Goal: Download file/media

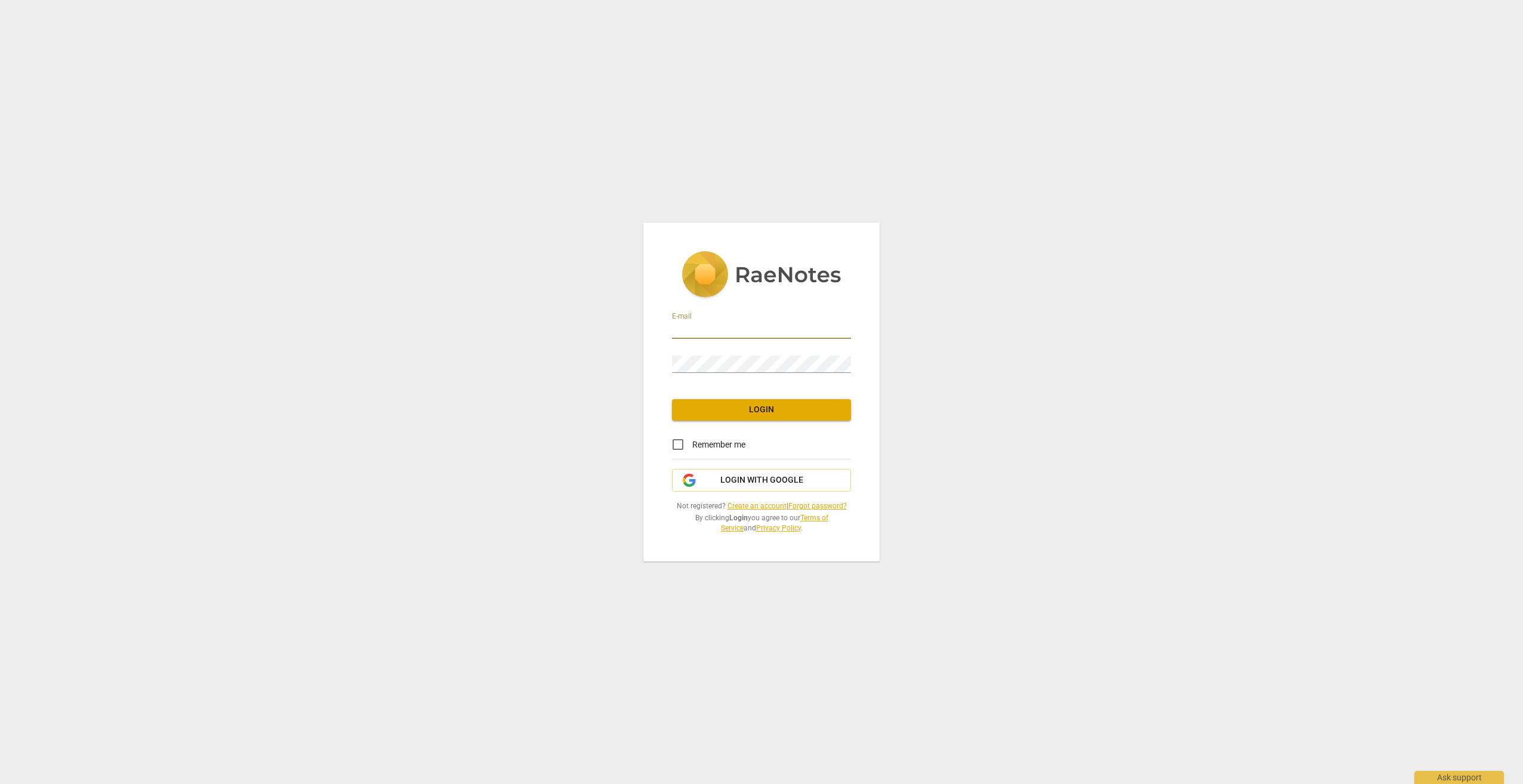
click at [698, 333] on input "email" at bounding box center [761, 330] width 179 height 17
type input "[EMAIL_ADDRESS][DOMAIN_NAME]"
click at [756, 418] on button "Login" at bounding box center [761, 410] width 179 height 21
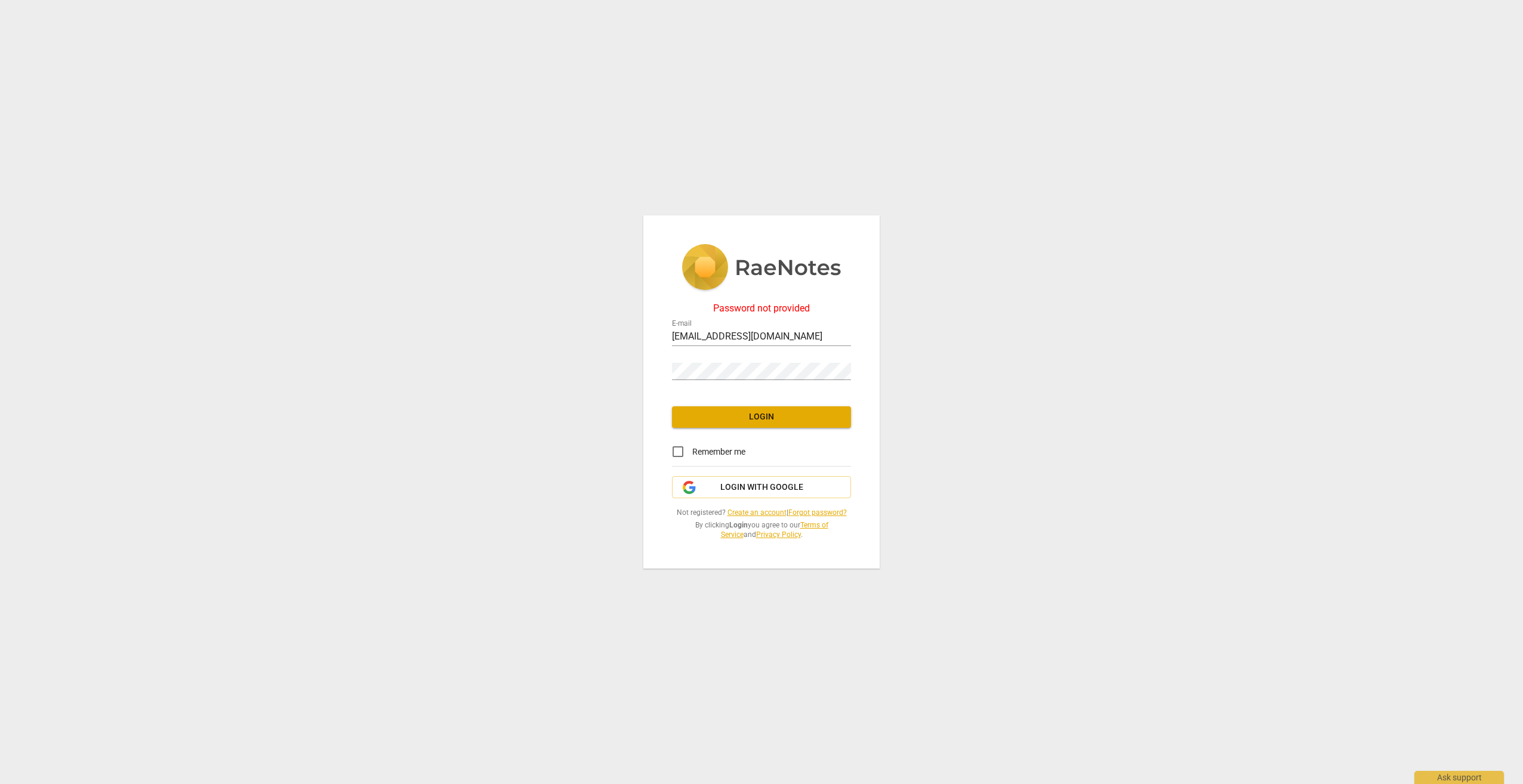
click at [824, 512] on link "Forgot password?" at bounding box center [817, 512] width 58 height 9
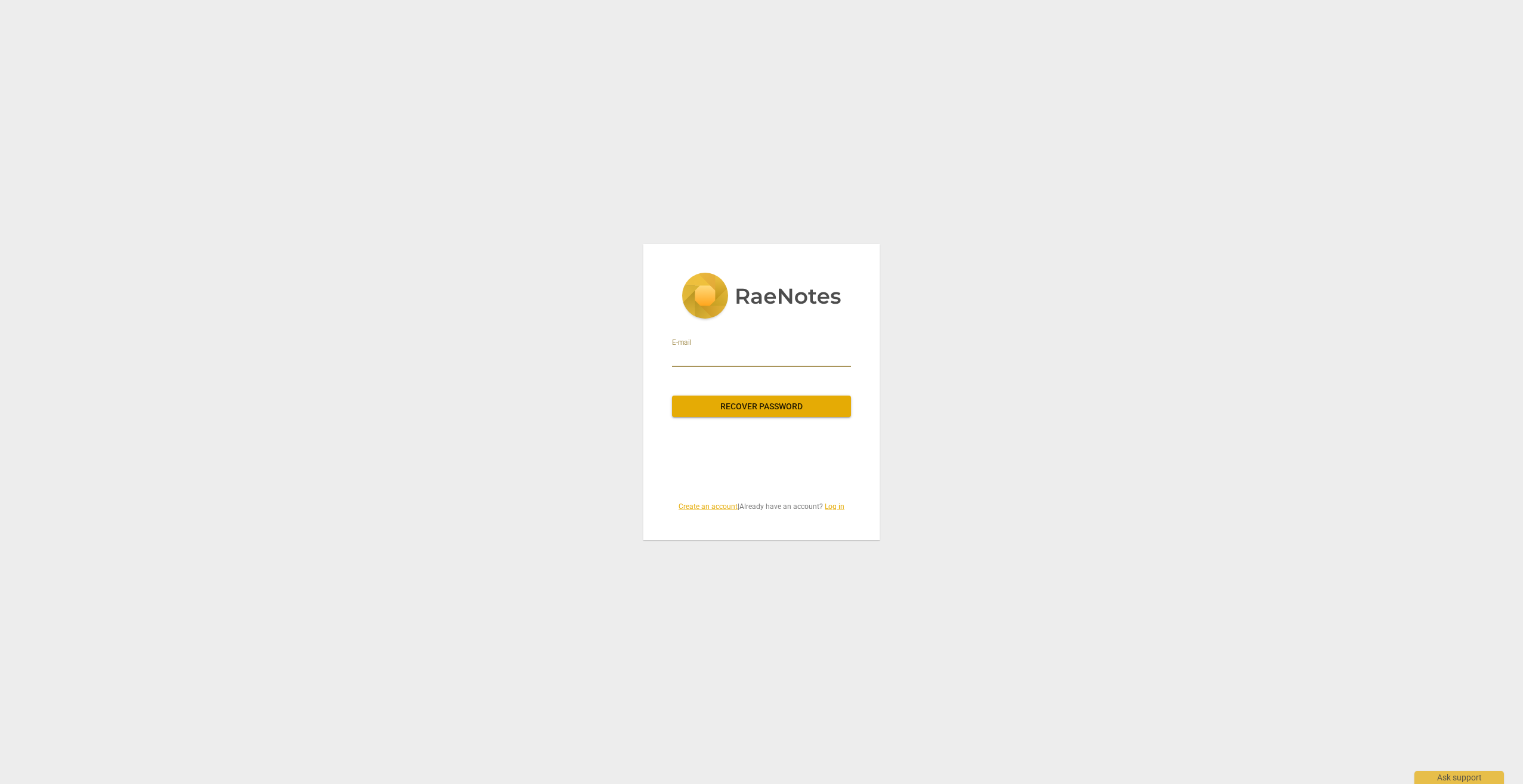
click at [703, 362] on input "email" at bounding box center [761, 358] width 179 height 19
type input "[EMAIL_ADDRESS][DOMAIN_NAME]"
click at [766, 402] on span "Recover password" at bounding box center [761, 407] width 160 height 12
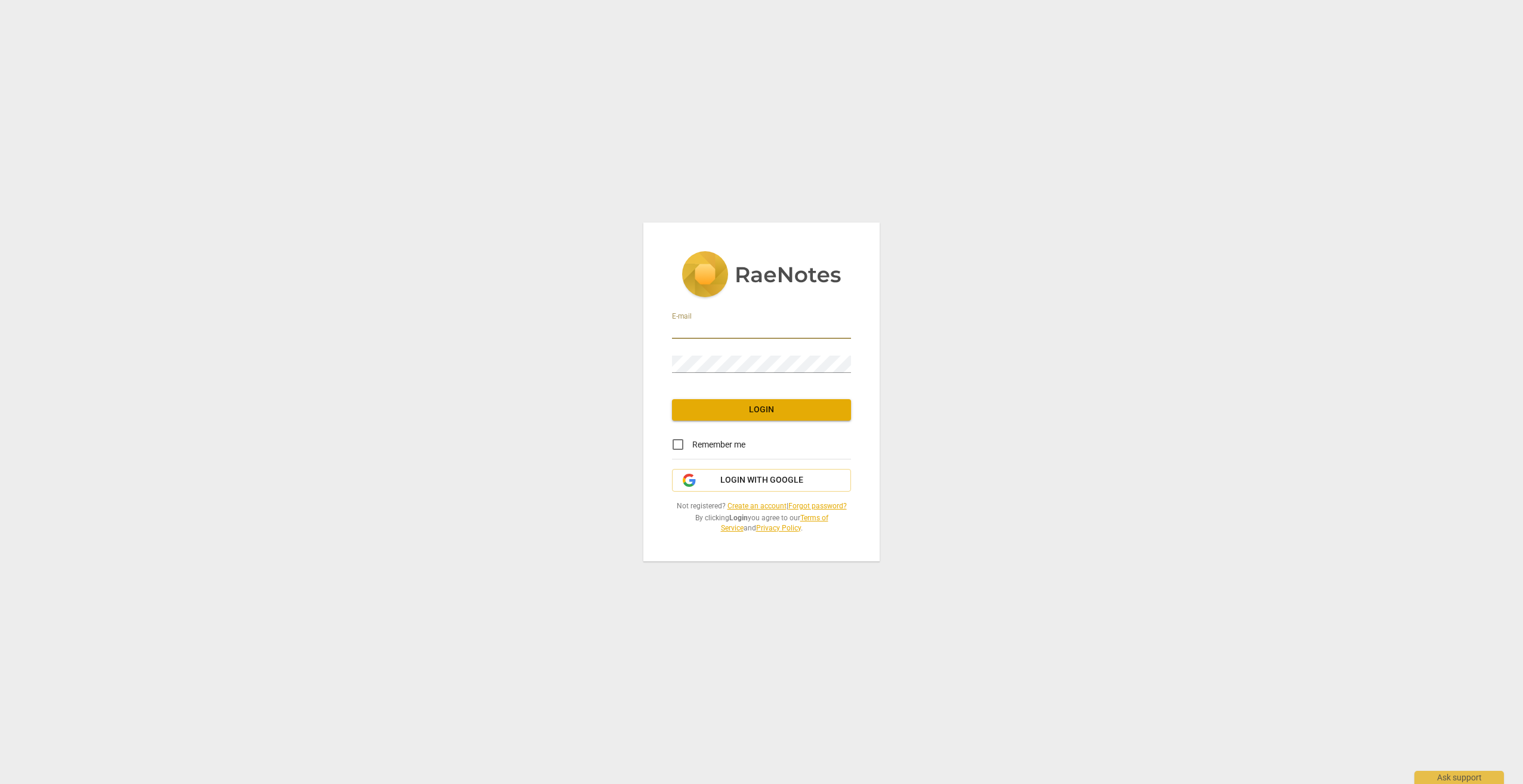
click at [695, 336] on input "email" at bounding box center [761, 330] width 179 height 17
type input "[EMAIL_ADDRESS][DOMAIN_NAME]"
click at [756, 415] on button "Login" at bounding box center [761, 410] width 179 height 21
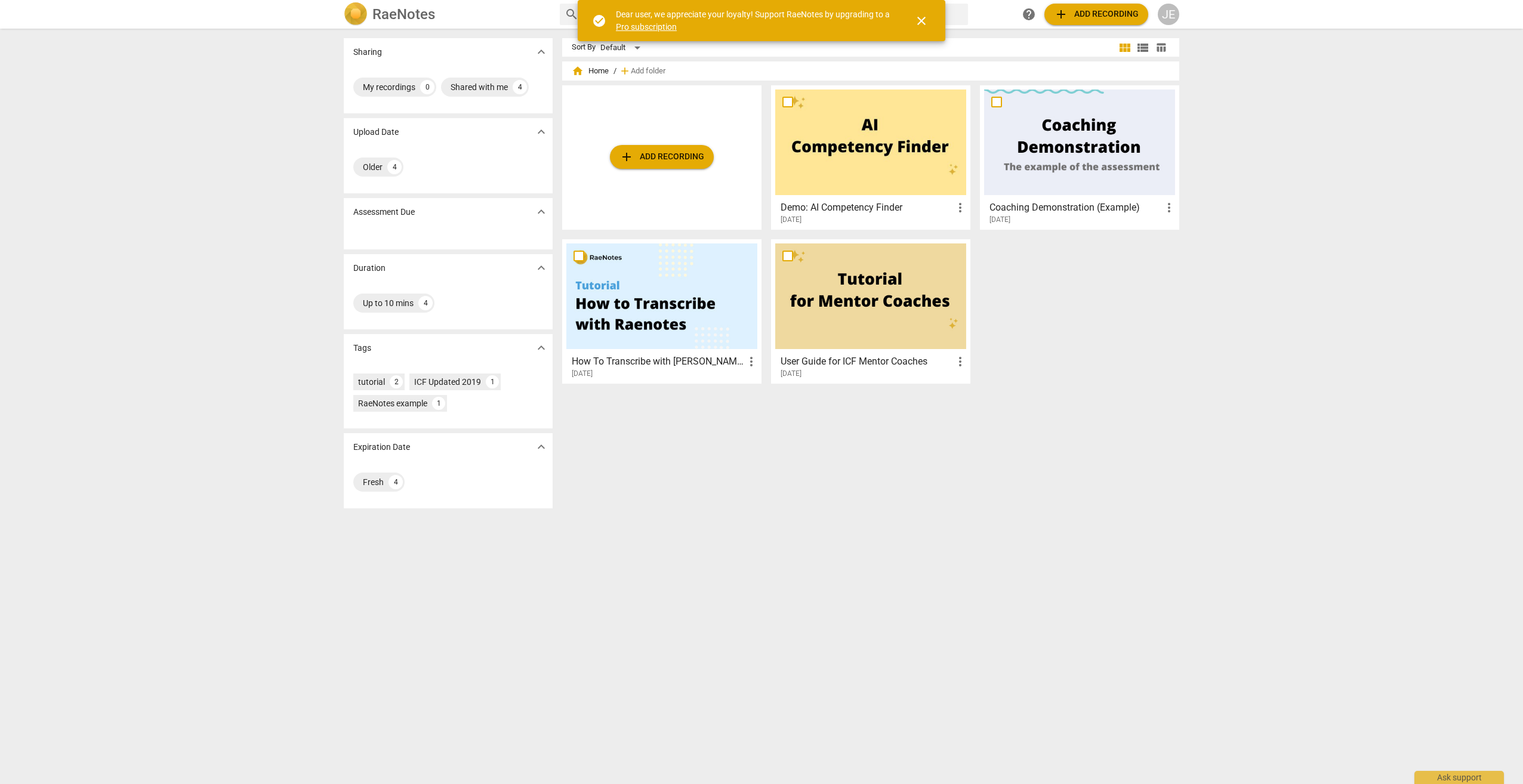
click at [1077, 9] on span "add Add recording" at bounding box center [1096, 14] width 84 height 14
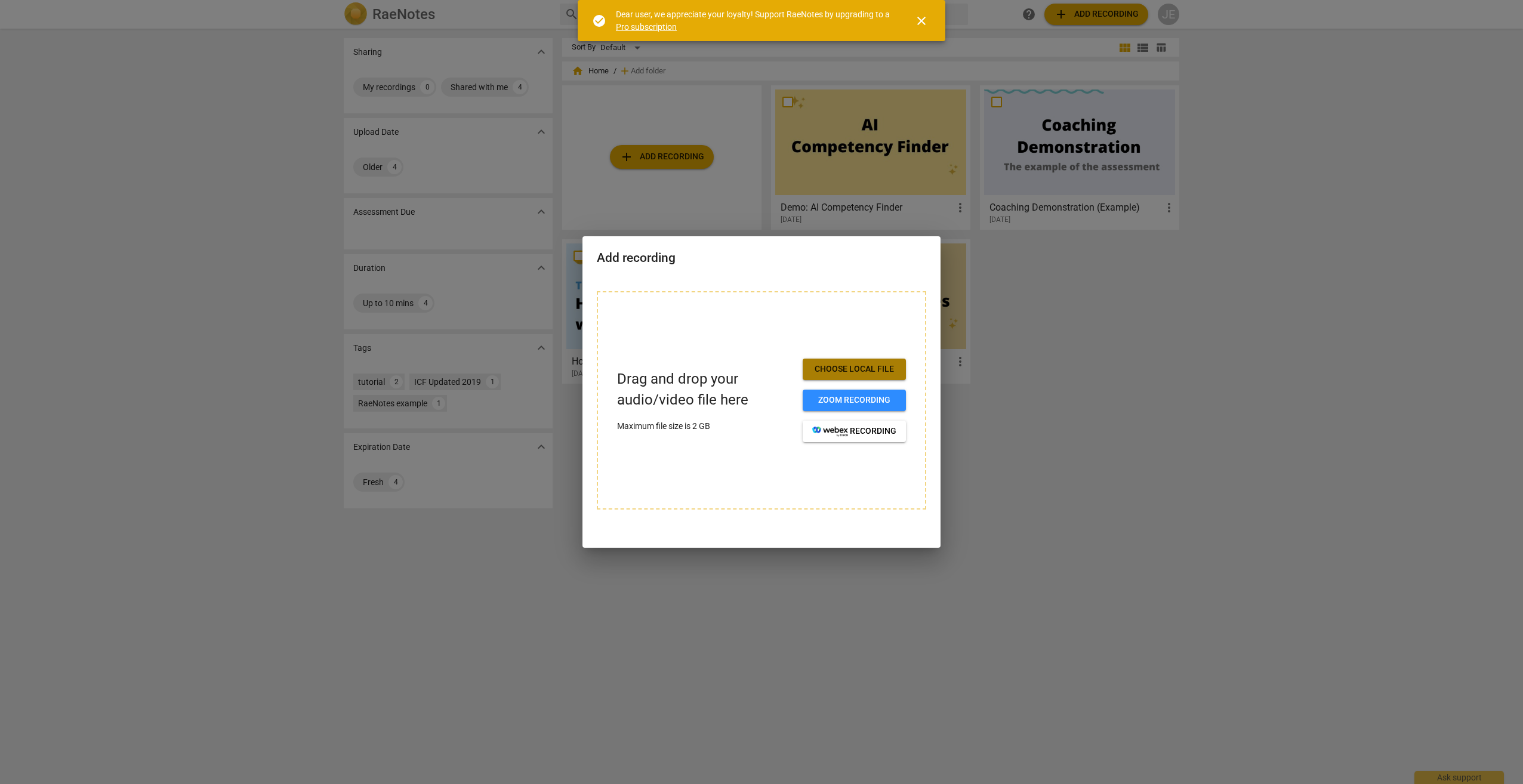
click at [847, 370] on span "Choose local file" at bounding box center [854, 369] width 84 height 12
click at [1073, 392] on div at bounding box center [761, 392] width 1523 height 784
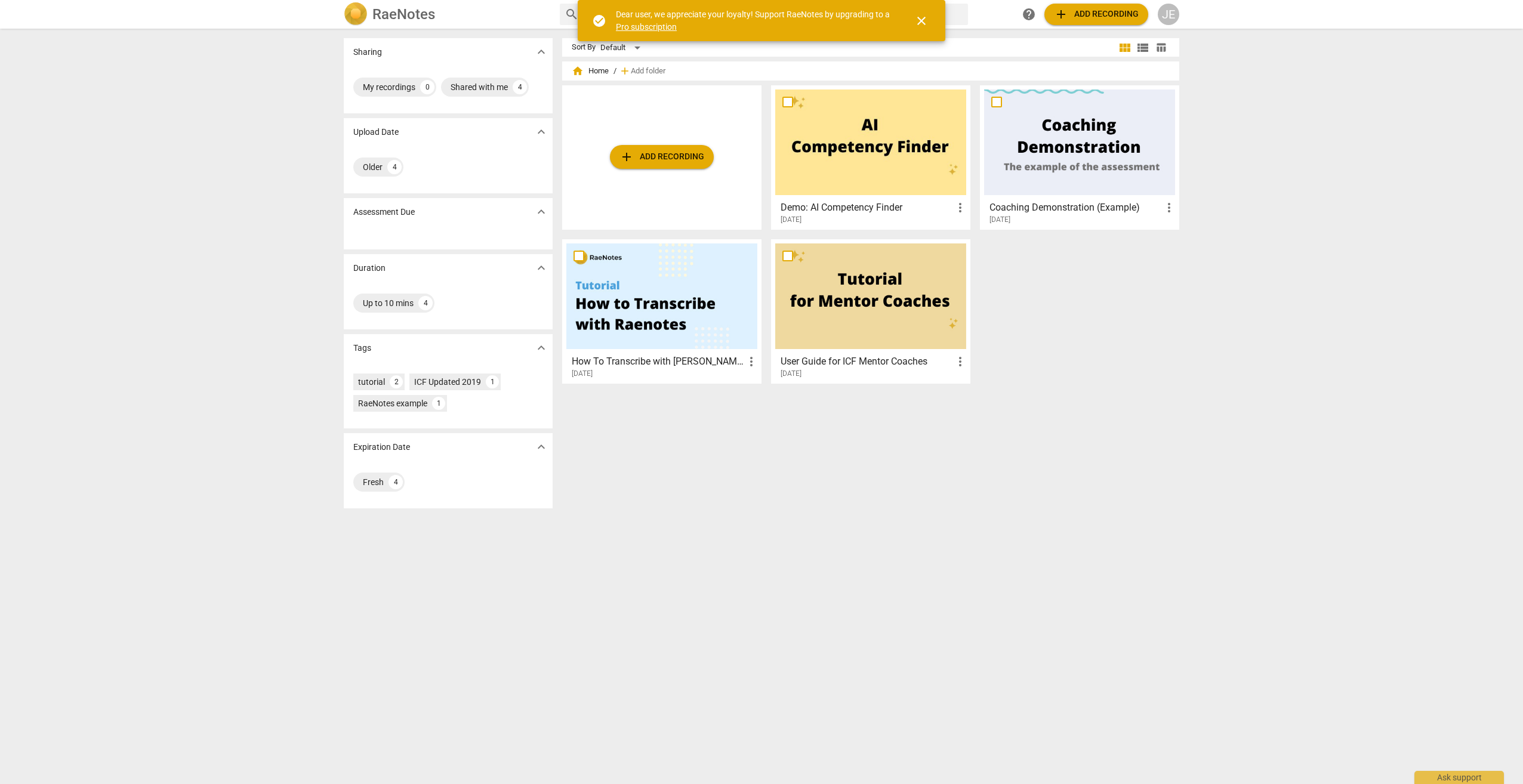
click at [923, 21] on span "close" at bounding box center [921, 21] width 14 height 14
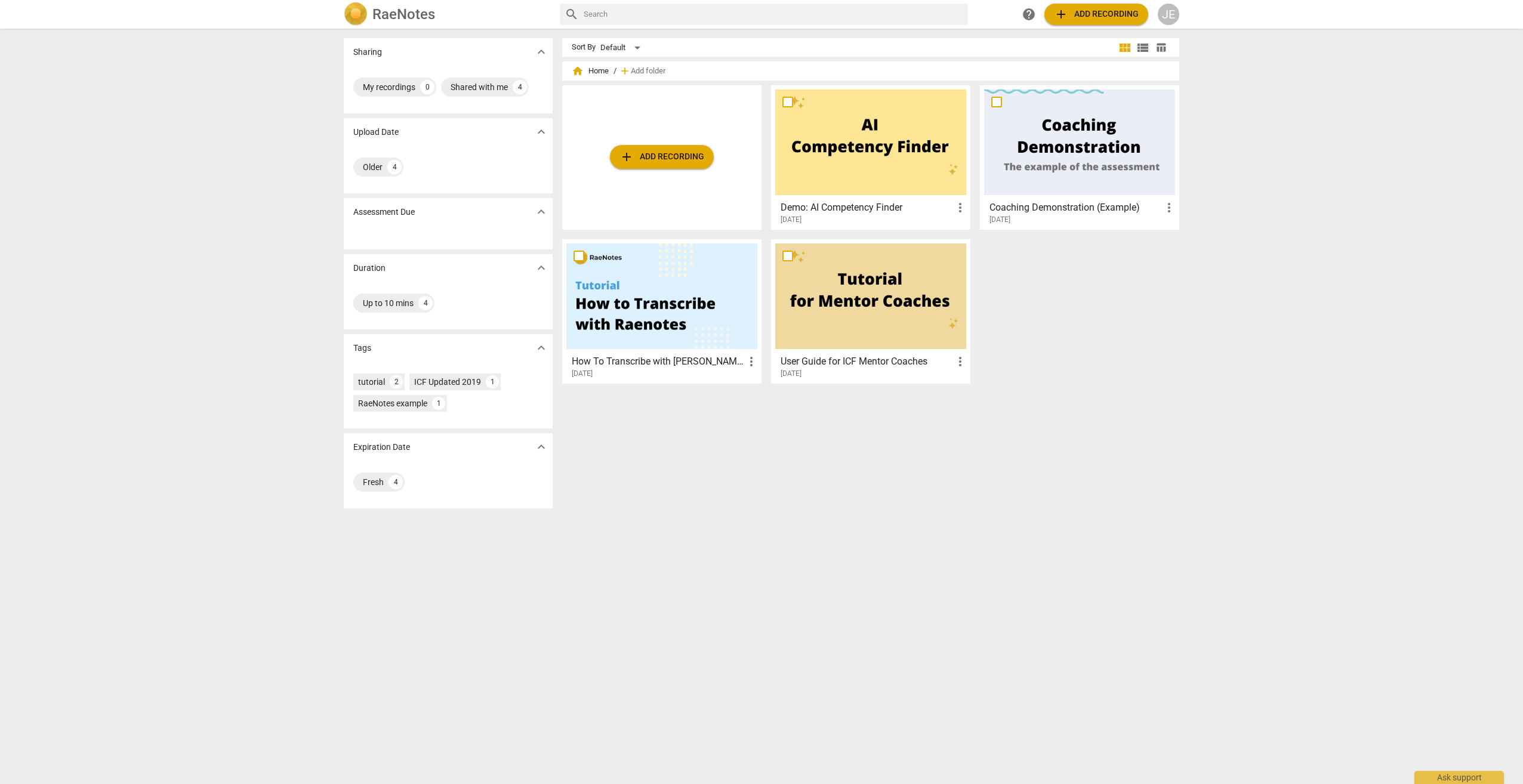
click at [868, 289] on div at bounding box center [871, 296] width 191 height 106
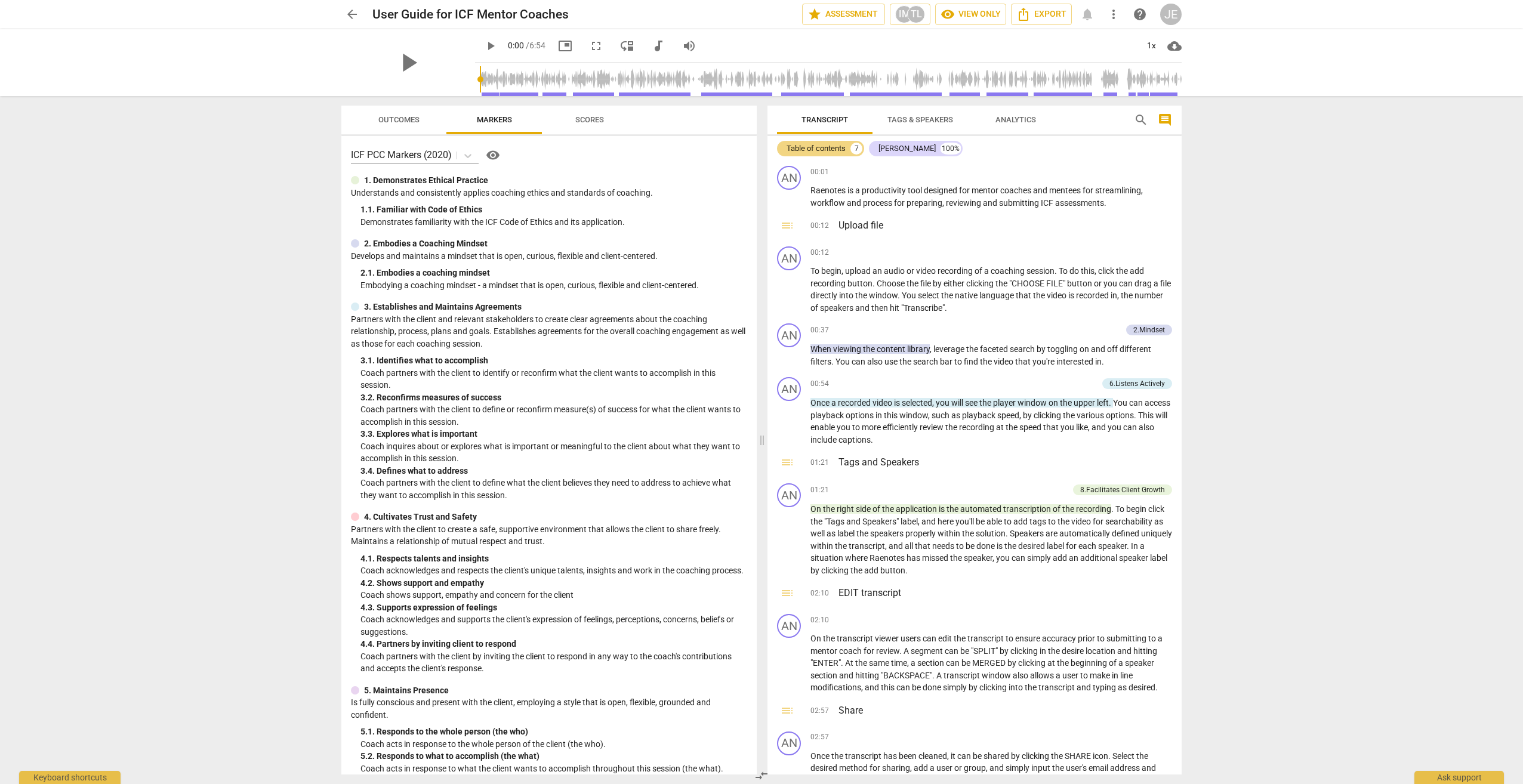
click at [1175, 14] on div "JE" at bounding box center [1170, 14] width 21 height 21
click at [1193, 126] on li "Profile" at bounding box center [1205, 116] width 91 height 28
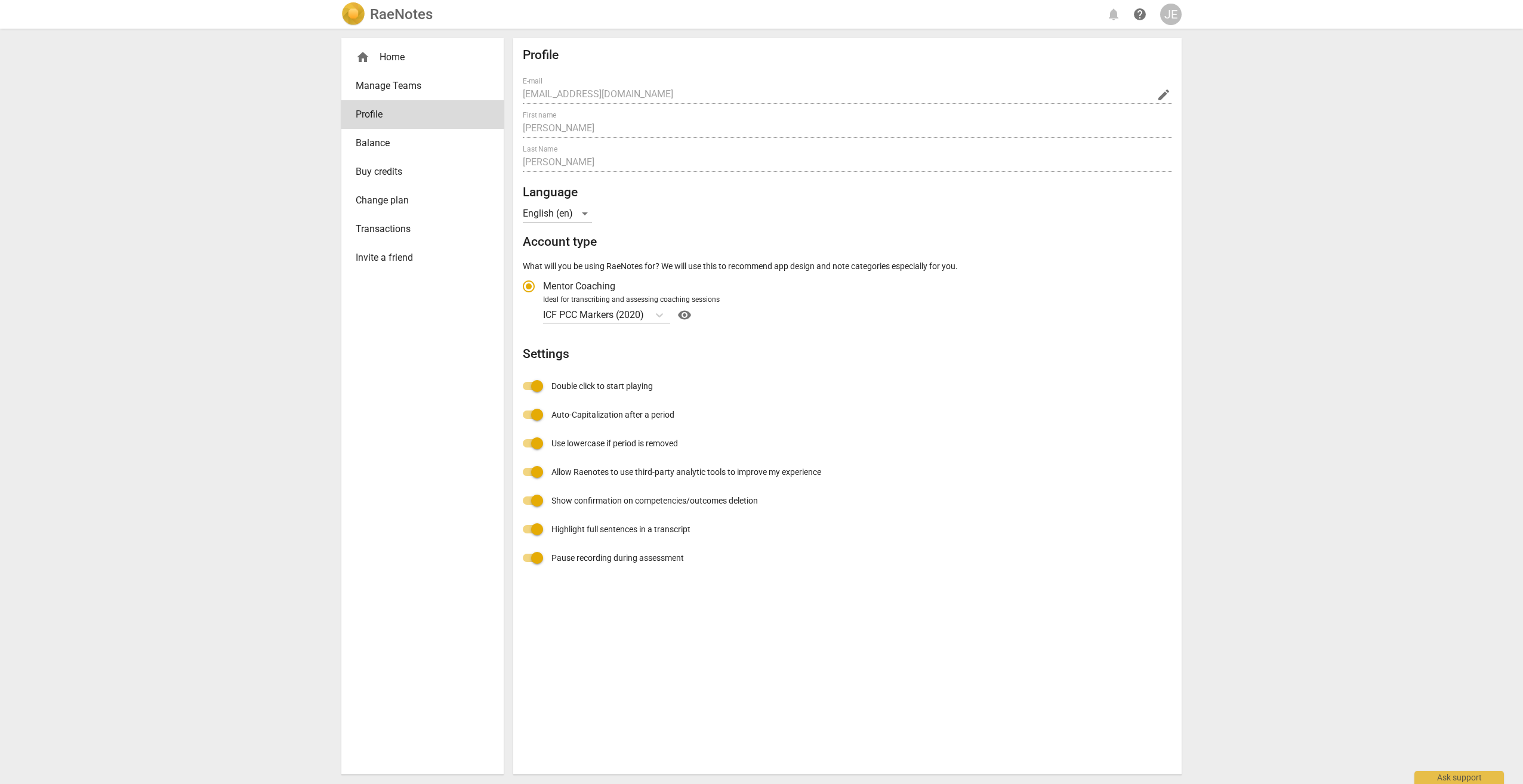
radio input "false"
click at [398, 55] on div "home Home" at bounding box center [417, 57] width 124 height 14
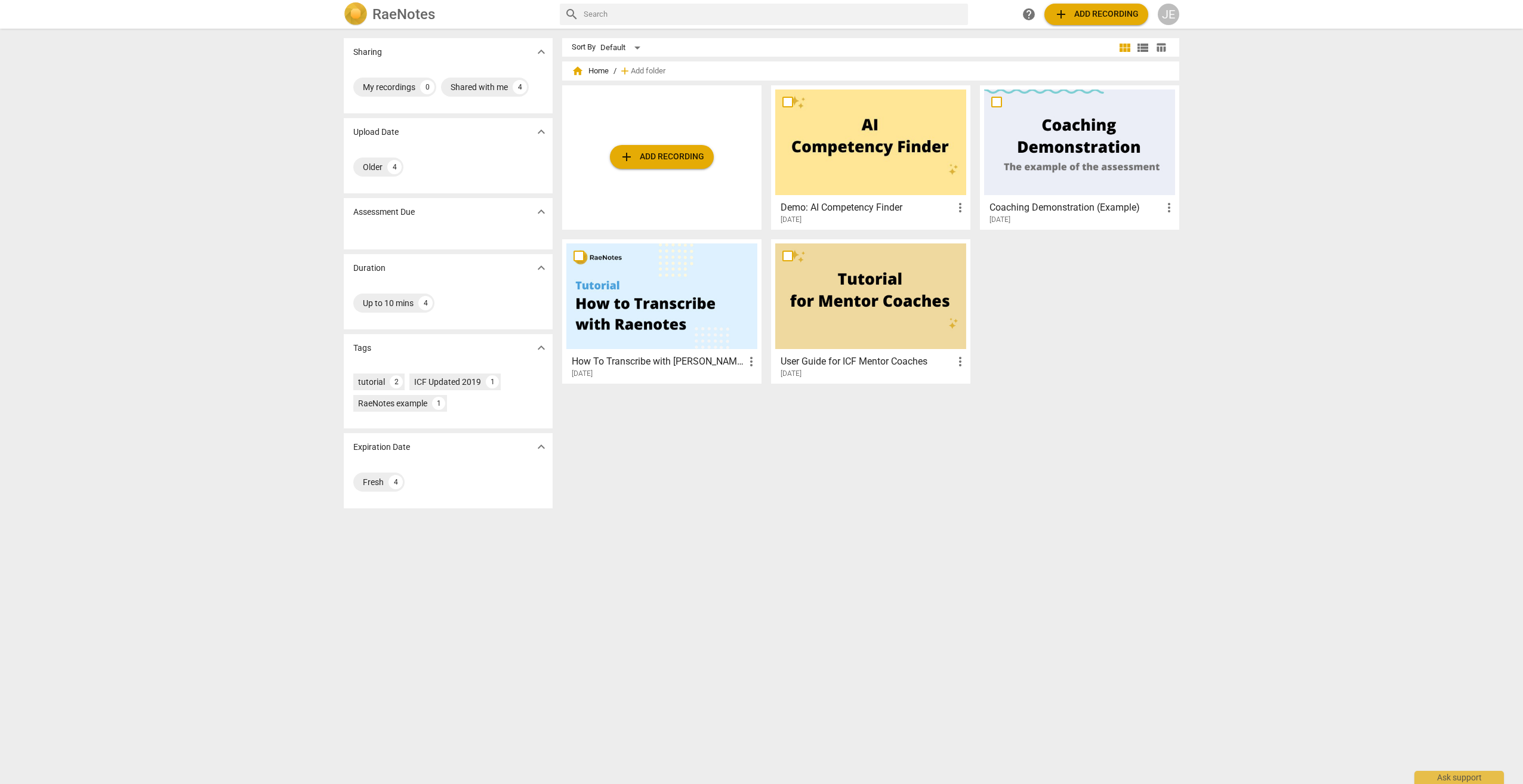
click at [1053, 9] on button "add Add recording" at bounding box center [1096, 14] width 103 height 21
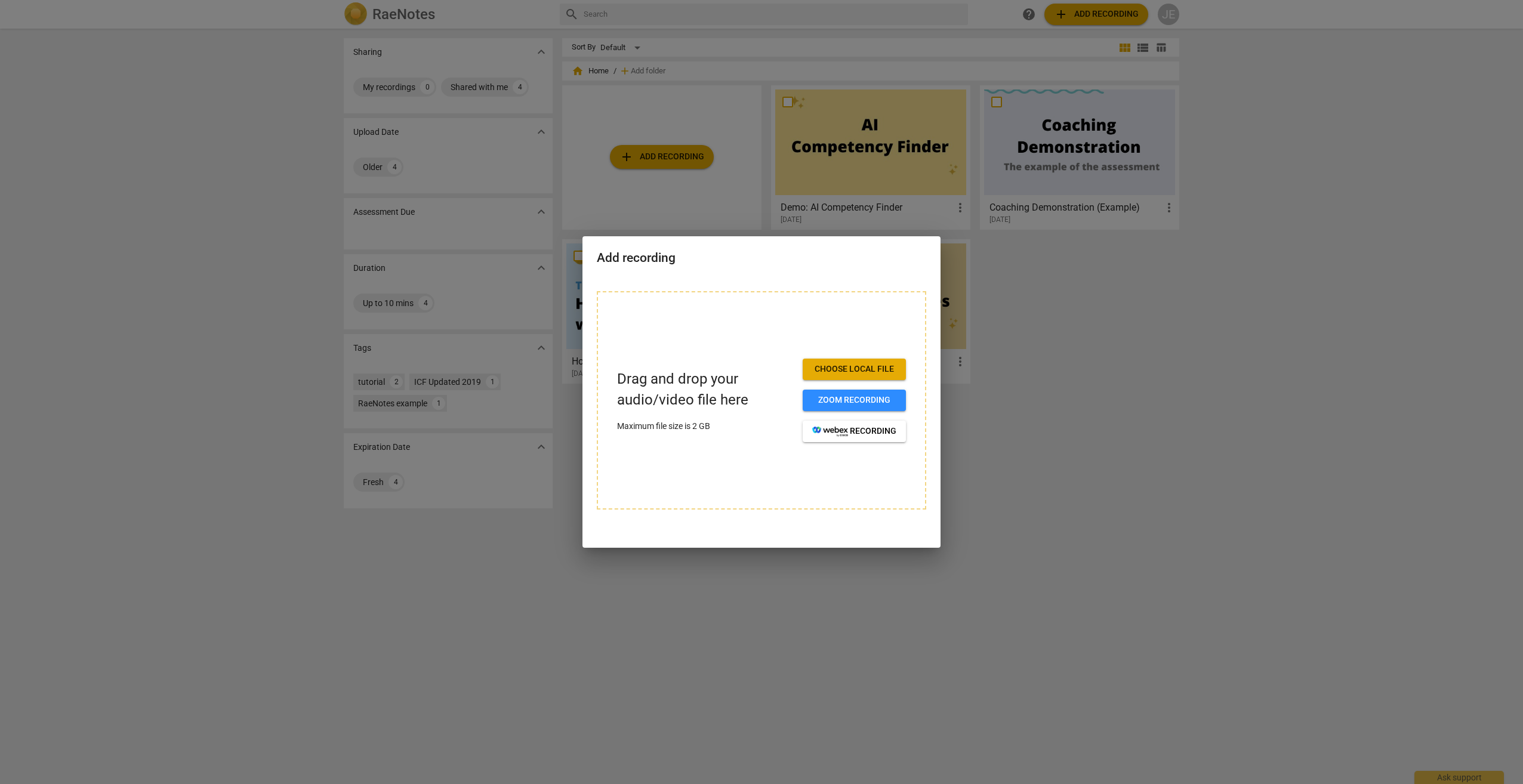
click at [1029, 305] on div at bounding box center [761, 392] width 1523 height 784
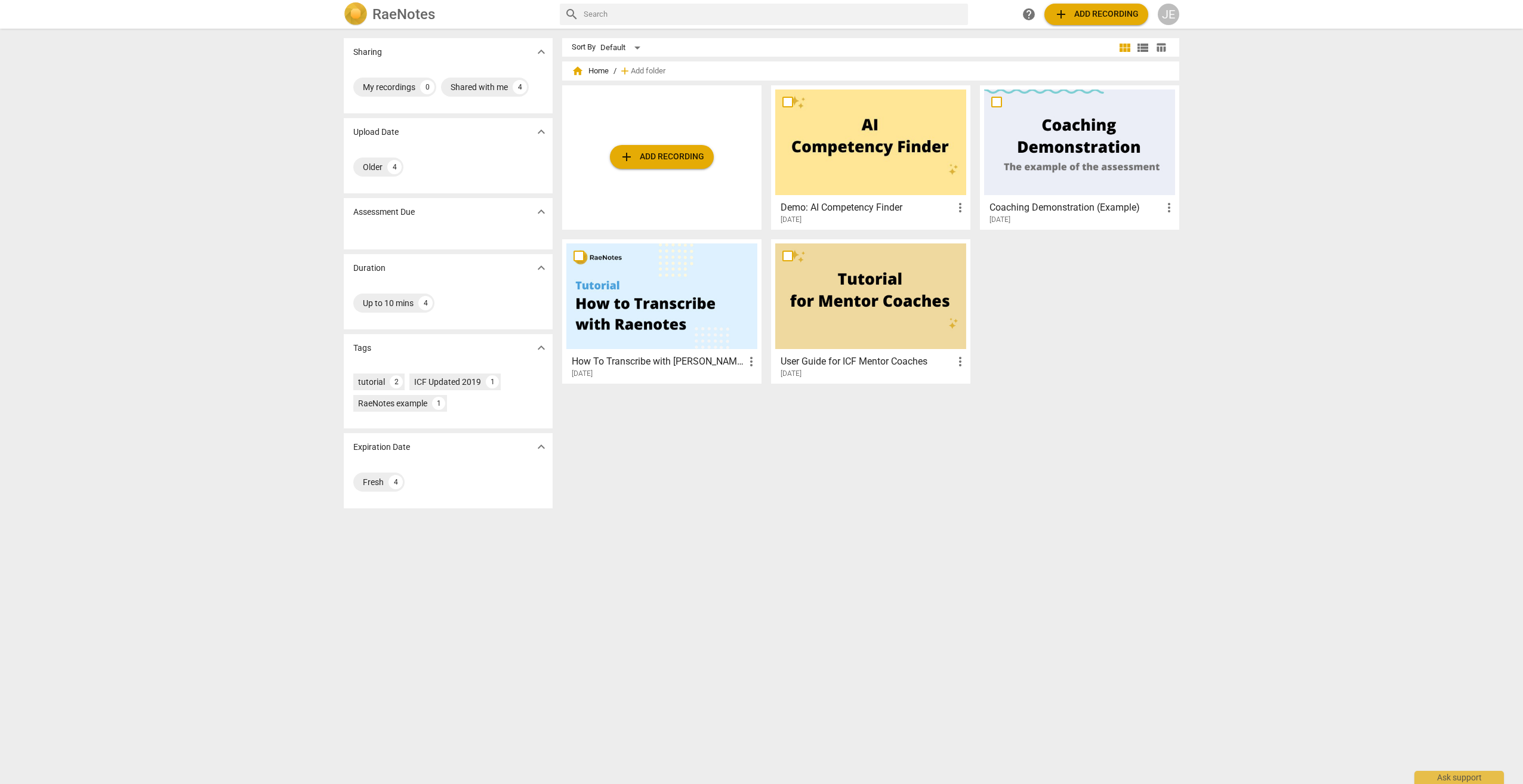
click at [1171, 10] on div "JE" at bounding box center [1168, 14] width 21 height 21
click at [1186, 113] on li "Profile" at bounding box center [1202, 116] width 91 height 28
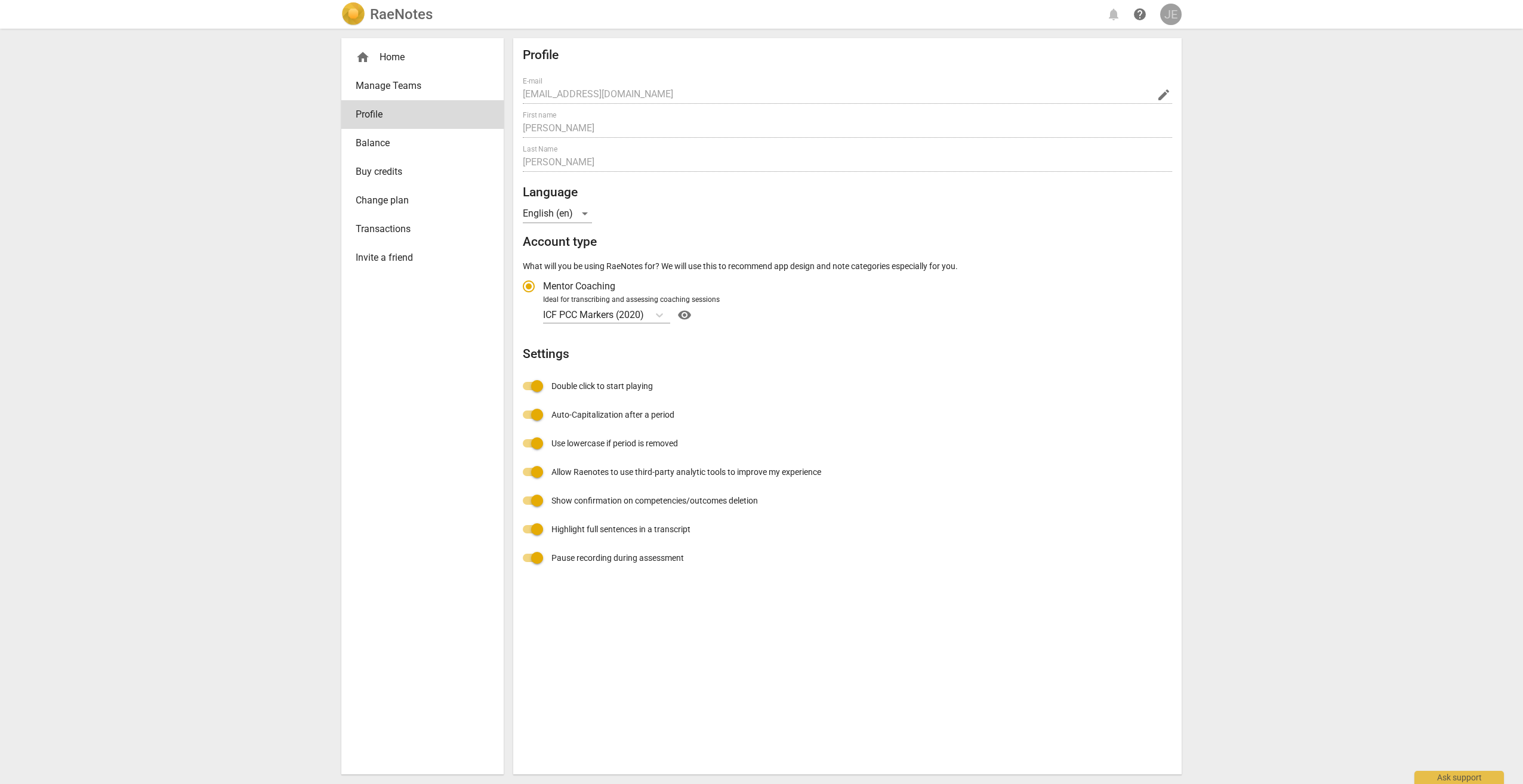
click at [1174, 9] on div "JE" at bounding box center [1170, 14] width 21 height 21
click at [1192, 88] on li "Profile" at bounding box center [1205, 87] width 91 height 28
radio input "false"
click at [382, 229] on span "Transactions" at bounding box center [417, 229] width 124 height 14
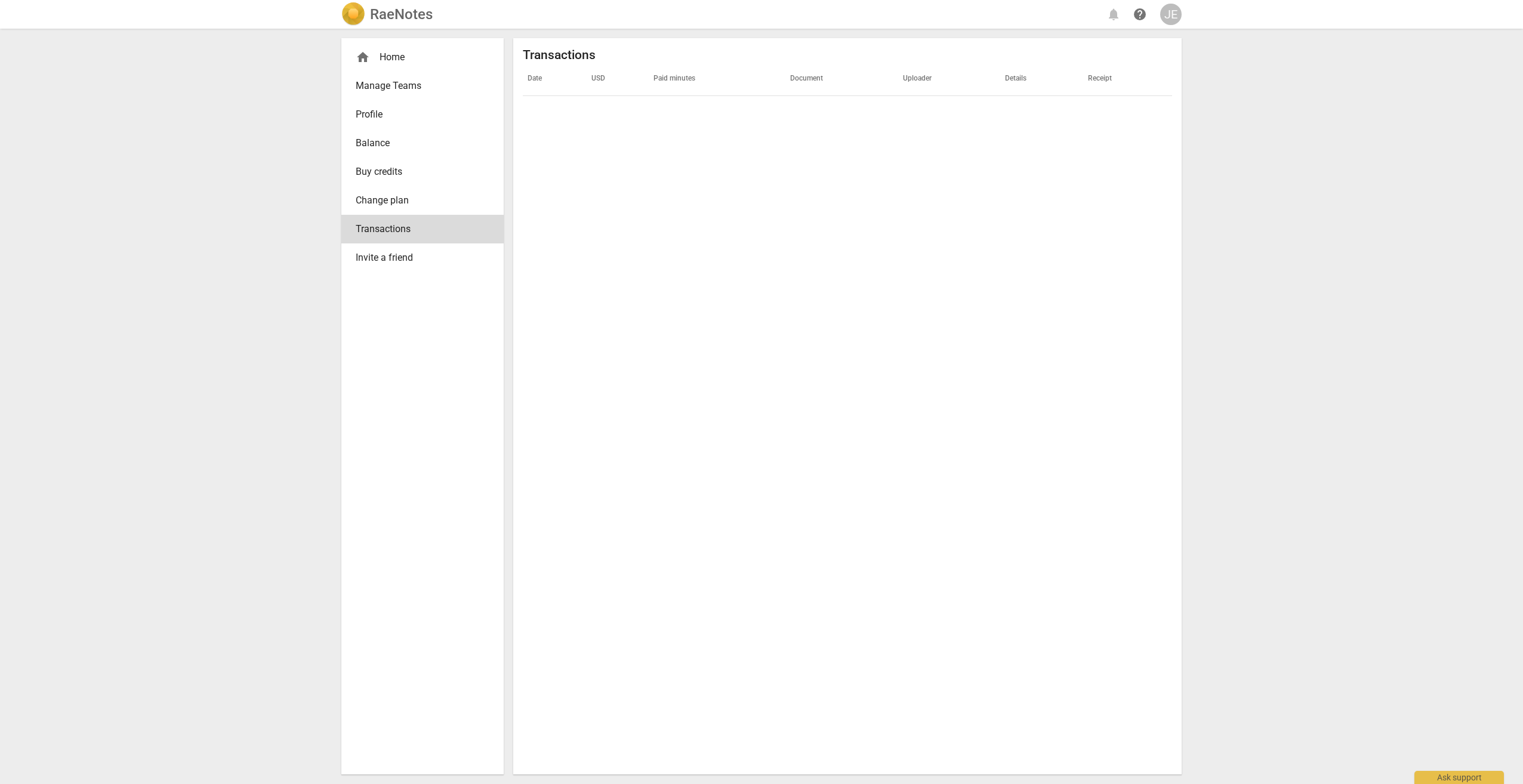
click at [377, 91] on span "Manage Teams" at bounding box center [417, 86] width 124 height 14
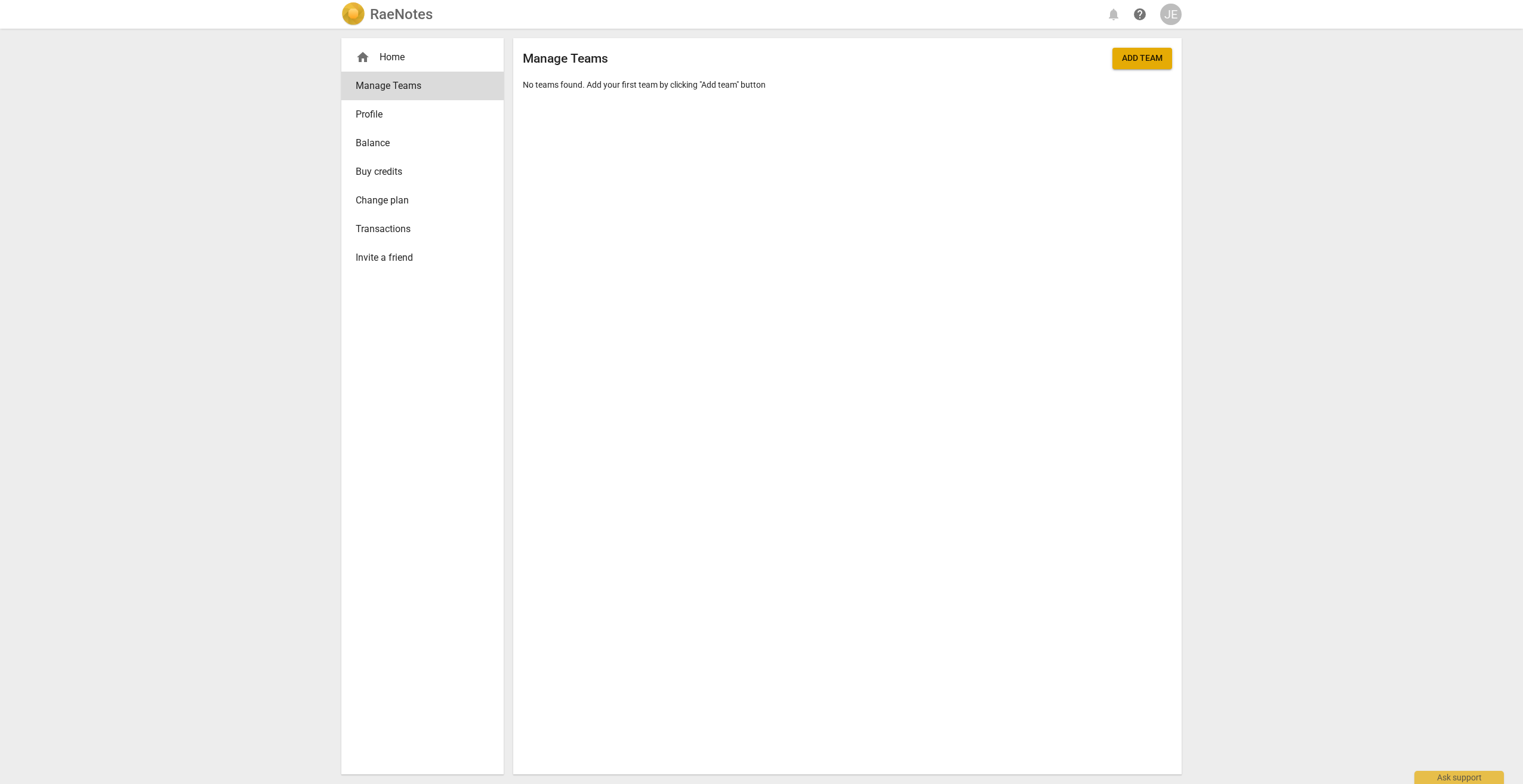
click at [409, 50] on div "home Home" at bounding box center [417, 57] width 124 height 14
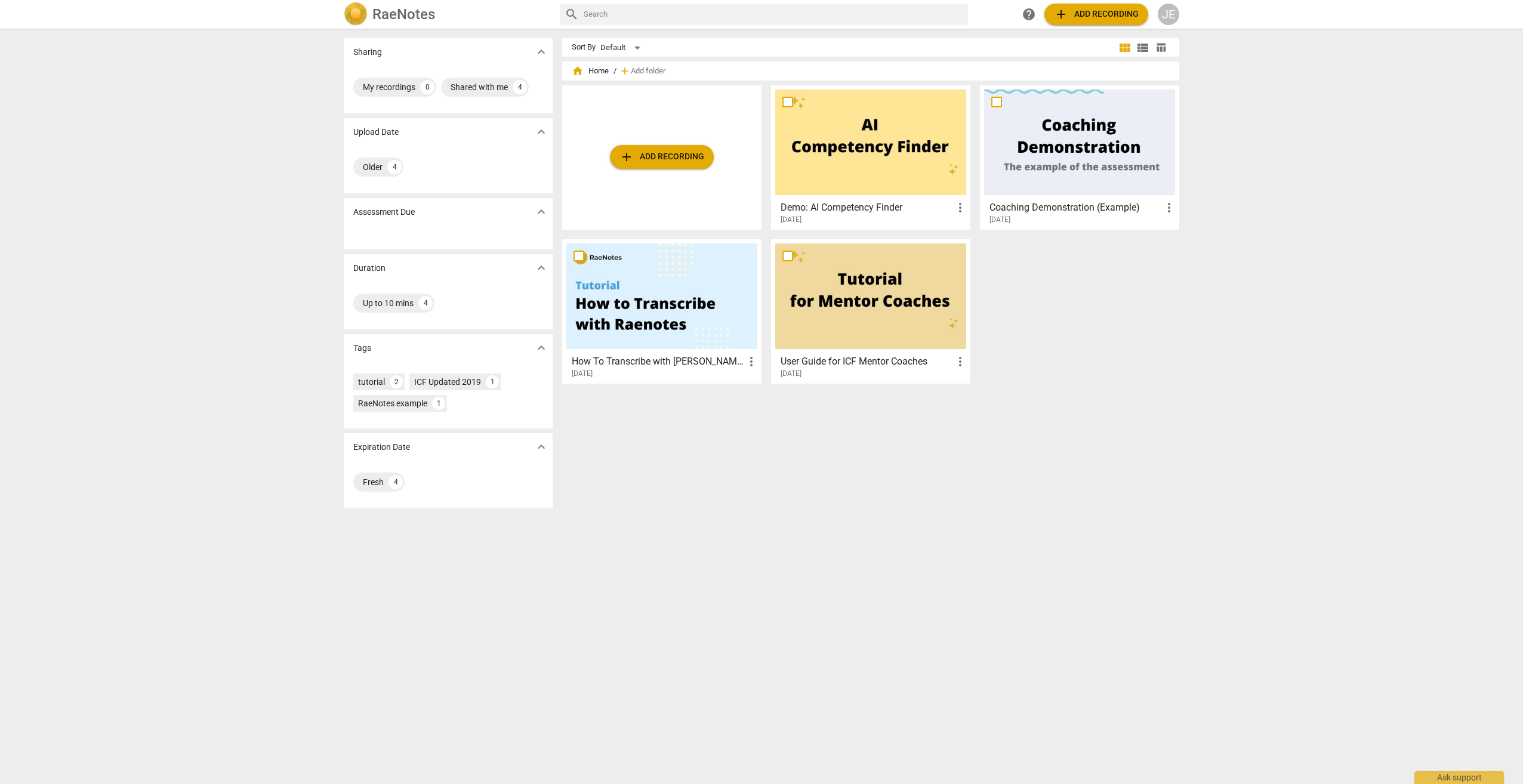
click at [662, 324] on div at bounding box center [662, 296] width 191 height 106
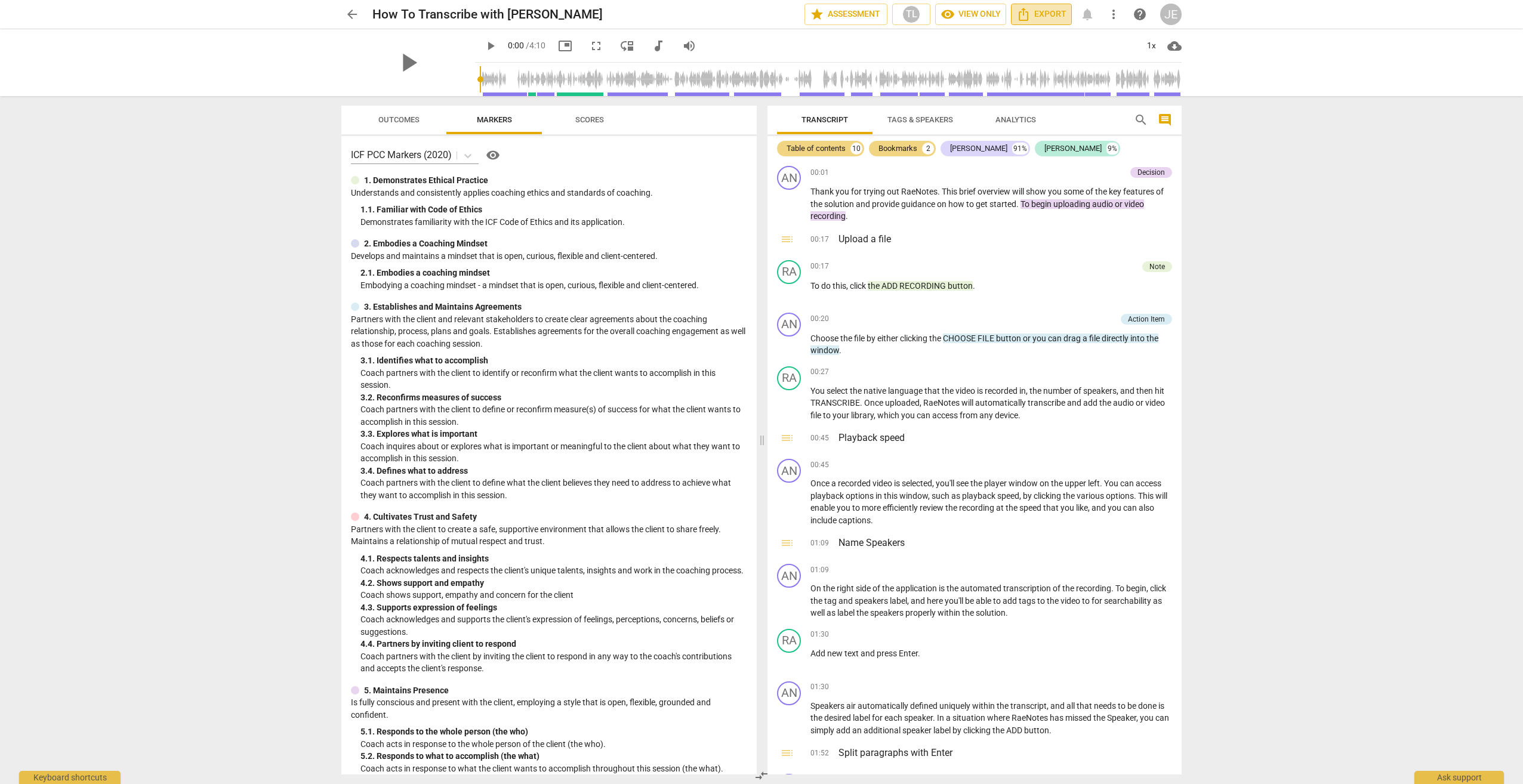
click at [1038, 14] on span "Export" at bounding box center [1041, 14] width 50 height 14
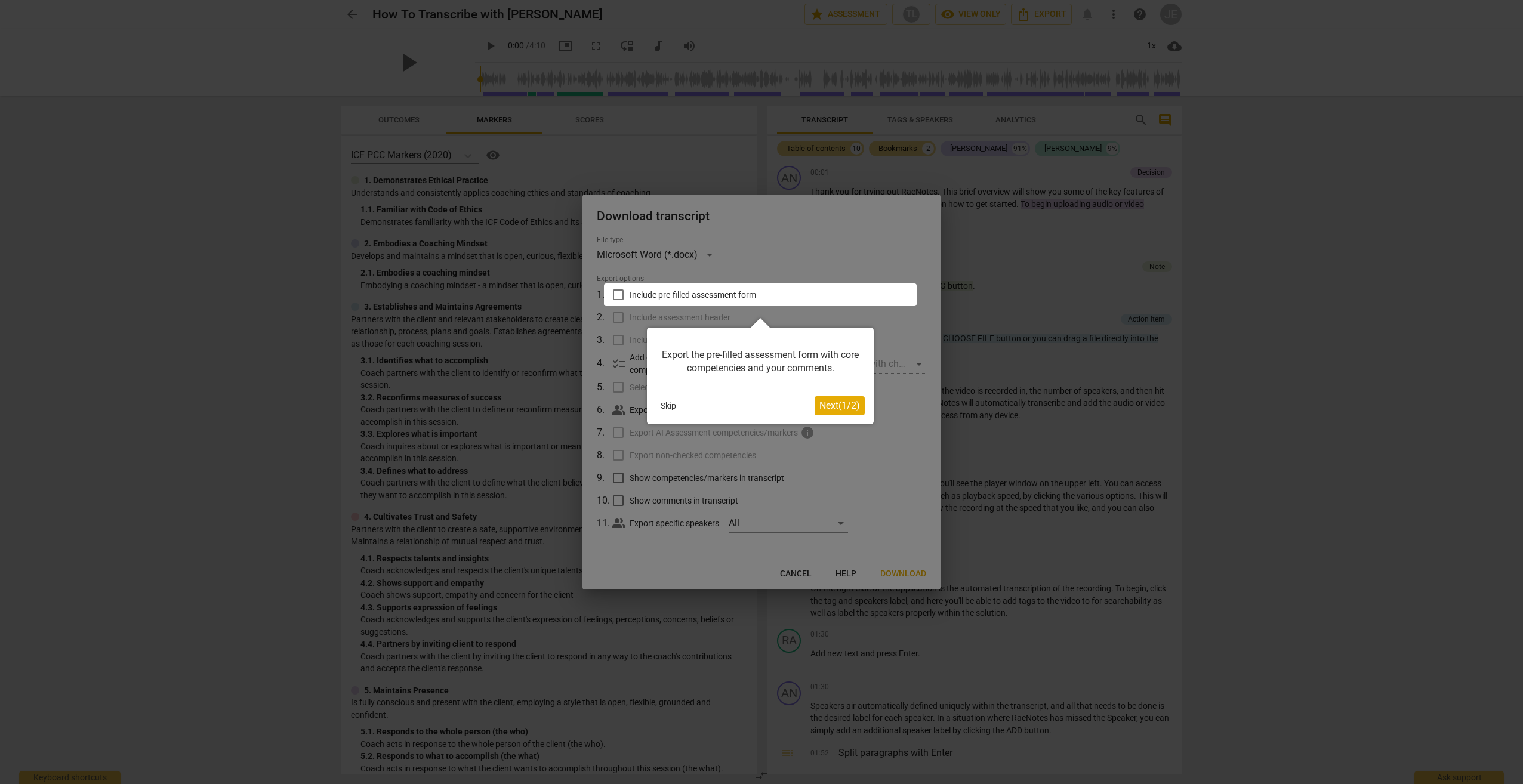
click at [835, 402] on span "Next ( 1 / 2 )" at bounding box center [839, 405] width 40 height 11
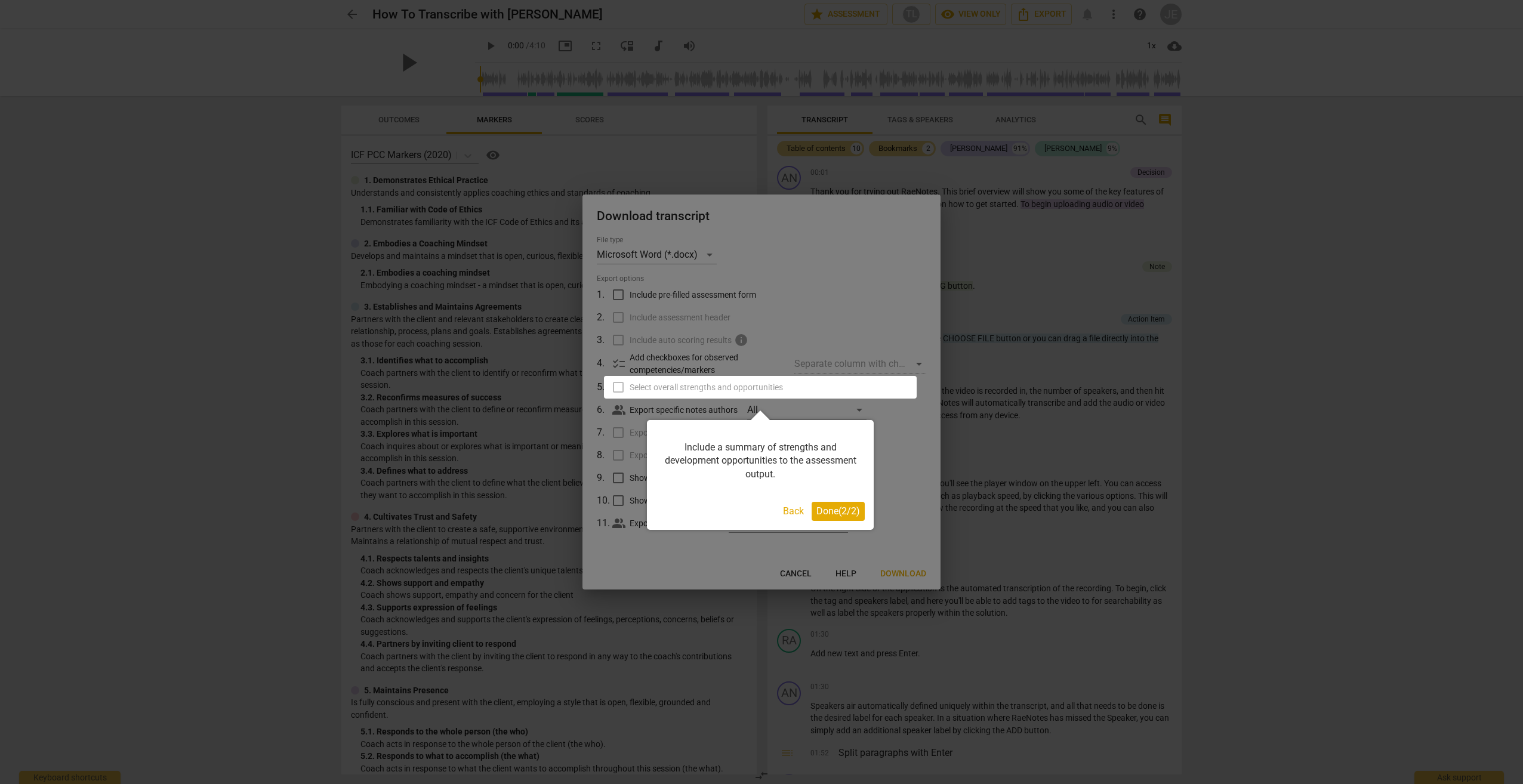
click at [845, 508] on span "Done ( 2 / 2 )" at bounding box center [838, 511] width 43 height 11
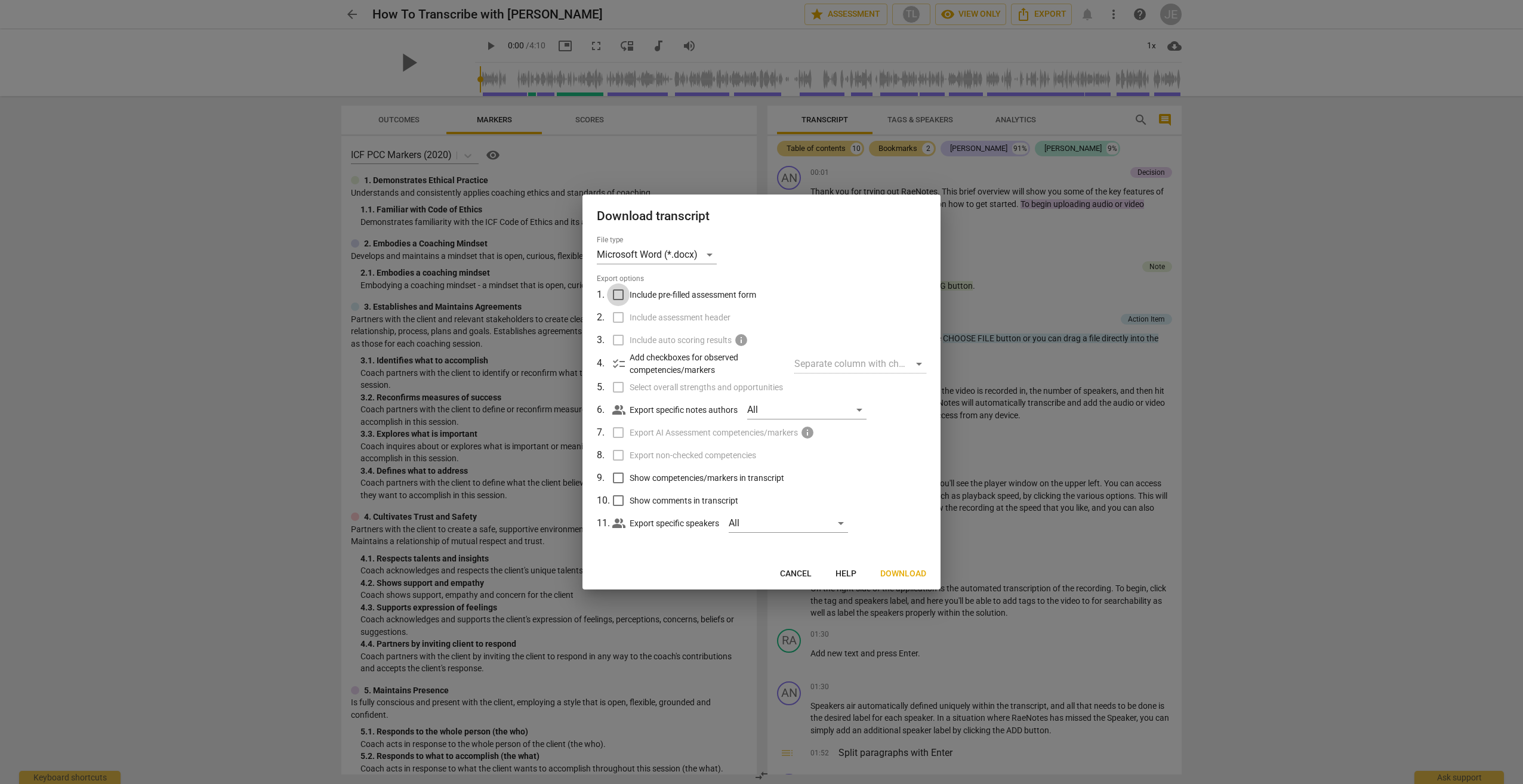
click at [620, 295] on input "Include pre-filled assessment form" at bounding box center [618, 294] width 23 height 23
checkbox input "true"
click at [617, 320] on input "Include assessment header" at bounding box center [618, 317] width 23 height 23
checkbox input "true"
click at [619, 388] on input "Select overall strengths and opportunities" at bounding box center [618, 387] width 23 height 23
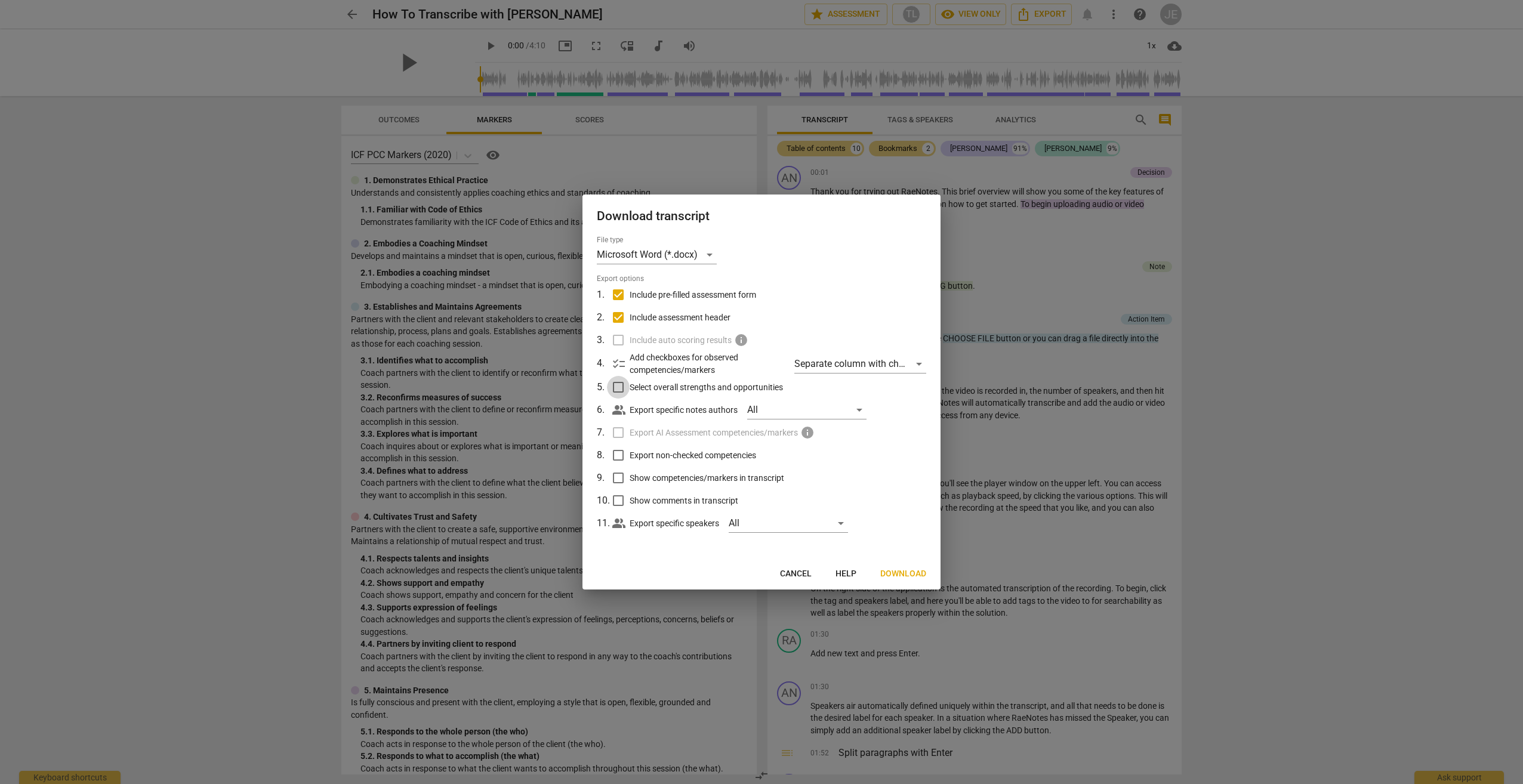
checkbox input "true"
click at [614, 456] on input "Export non-checked competencies" at bounding box center [618, 455] width 23 height 23
checkbox input "true"
click at [617, 480] on input "Show competencies/markers in transcript" at bounding box center [618, 478] width 23 height 23
checkbox input "true"
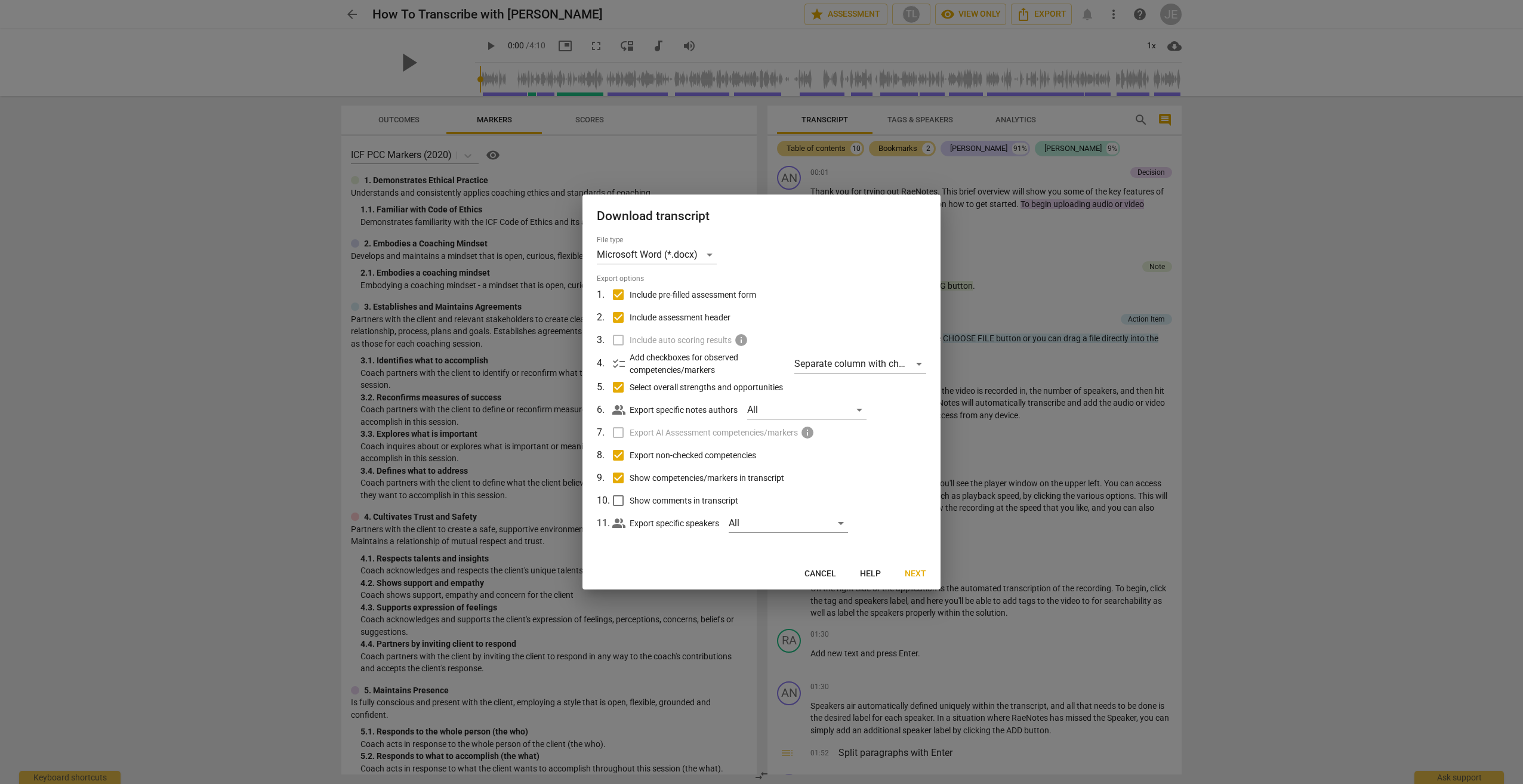
click at [617, 502] on input "Show comments in transcript" at bounding box center [618, 501] width 23 height 23
checkbox input "true"
click at [914, 570] on span "Next" at bounding box center [915, 573] width 21 height 12
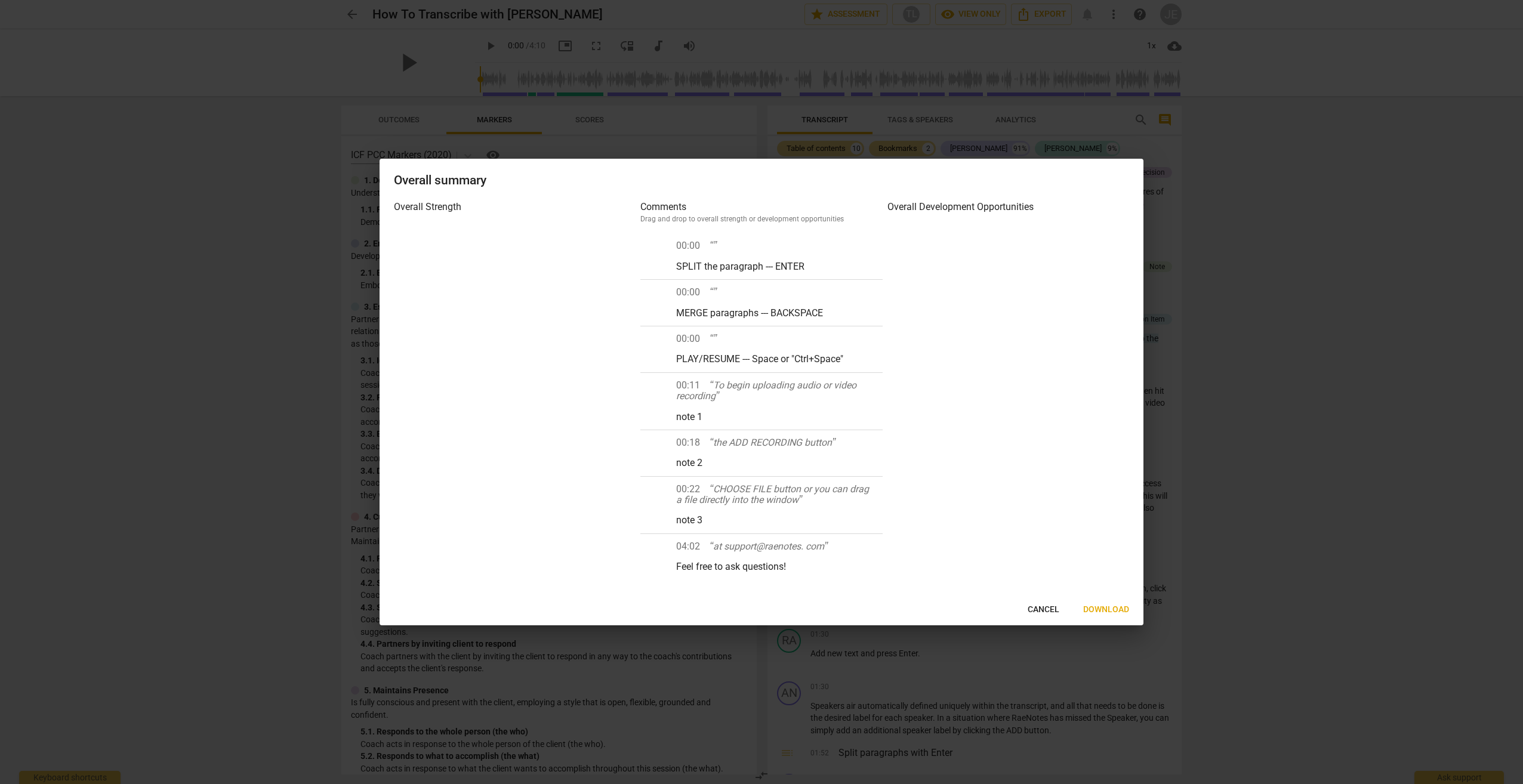
click at [436, 204] on h3 "Overall Strength" at bounding box center [515, 207] width 242 height 14
click at [1100, 612] on span "Download" at bounding box center [1106, 610] width 46 height 12
